Goal: Information Seeking & Learning: Learn about a topic

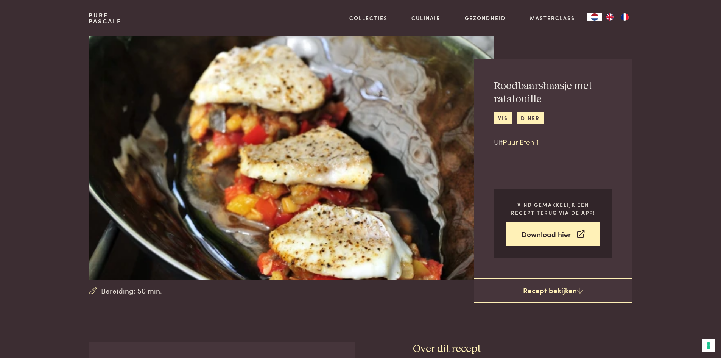
click at [515, 142] on link "Puur Eten 1" at bounding box center [521, 141] width 36 height 10
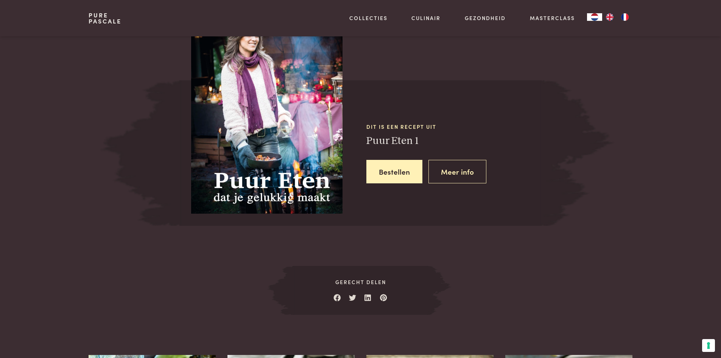
scroll to position [669, 0]
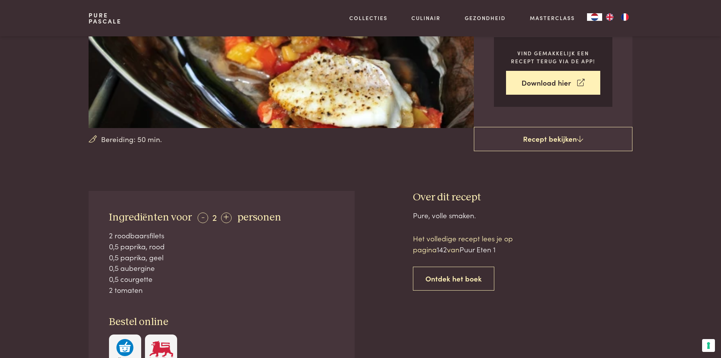
scroll to position [189, 0]
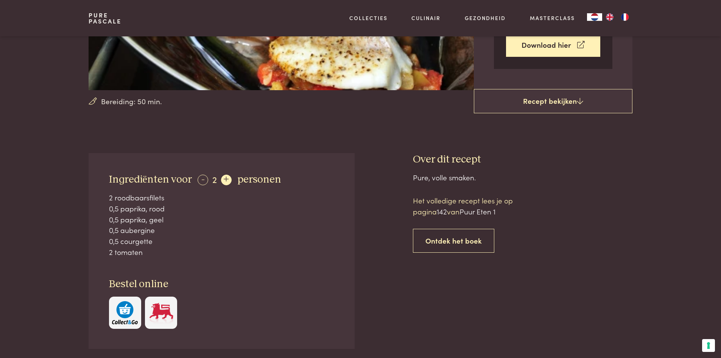
click at [224, 180] on div "+" at bounding box center [226, 179] width 11 height 11
click at [224, 180] on div "+" at bounding box center [227, 179] width 11 height 11
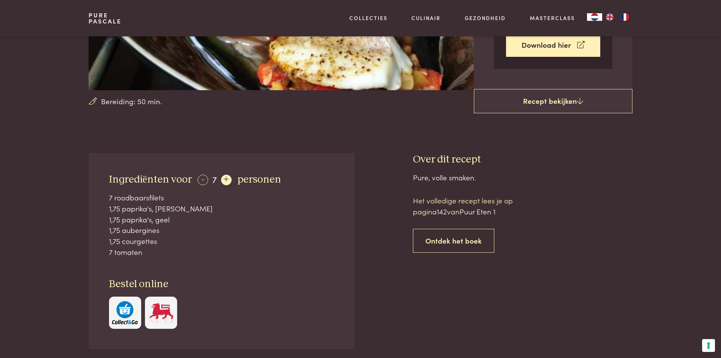
click at [224, 180] on div "+" at bounding box center [226, 179] width 11 height 11
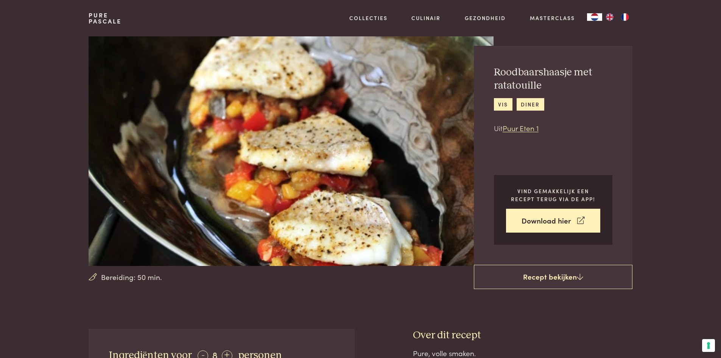
scroll to position [0, 0]
